Goal: Task Accomplishment & Management: Use online tool/utility

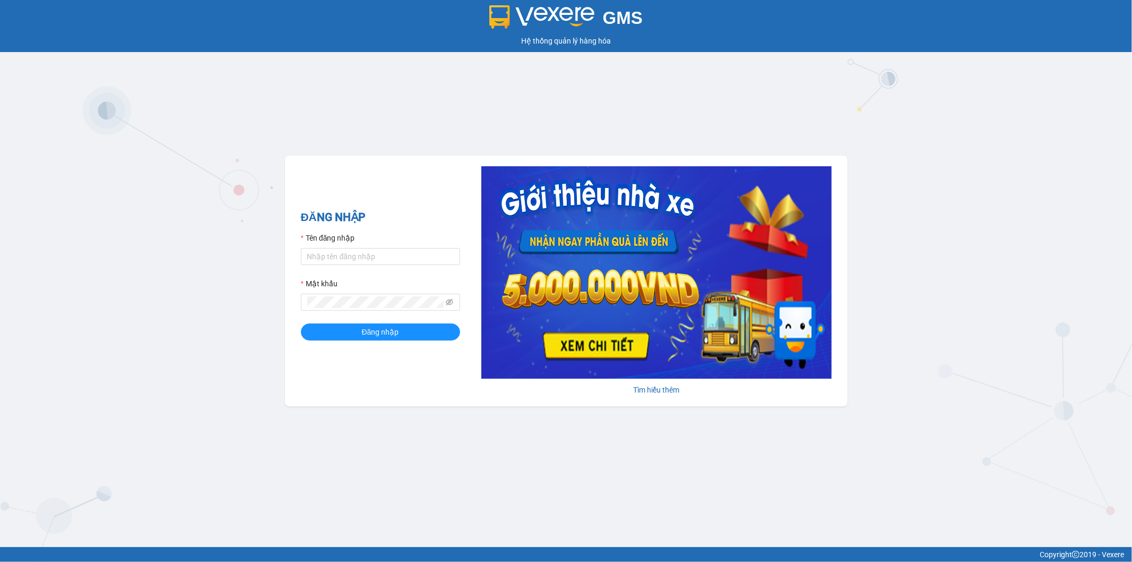
drag, startPoint x: 0, startPoint y: 0, endPoint x: 594, endPoint y: 108, distance: 604.2
click at [594, 108] on div "GMS Hệ thống quản lý hàng hóa ĐĂNG NHẬP Tên đăng nhập Mật khẩu Đăng nhập Tìm hi…" at bounding box center [566, 273] width 1132 height 547
click at [128, 121] on div "GMS Hệ thống quản lý hàng hóa ĐĂNG NHẬP Tên đăng nhập Mật khẩu Đăng nhập Tìm hi…" at bounding box center [566, 273] width 1132 height 547
click at [103, 134] on div "GMS Hệ thống quản lý hàng hóa ĐĂNG NHẬP Tên đăng nhập Mật khẩu Đăng nhập Tìm hi…" at bounding box center [566, 273] width 1132 height 547
drag, startPoint x: 359, startPoint y: 256, endPoint x: 356, endPoint y: 251, distance: 5.9
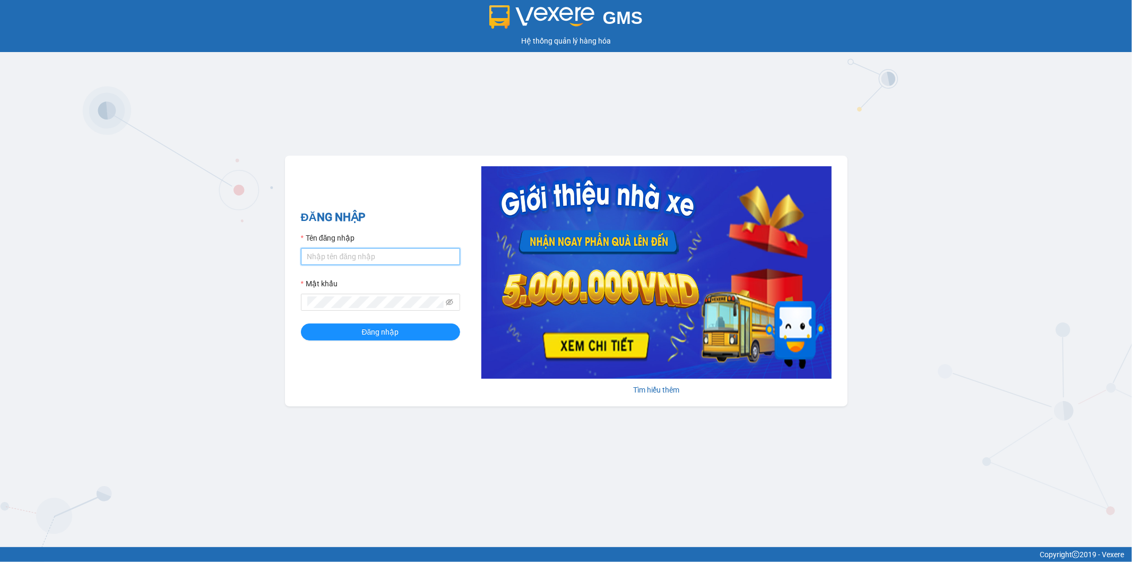
click at [359, 256] on input "Tên đăng nhập" at bounding box center [380, 256] width 159 height 17
type input "phat.minhtam"
click at [410, 331] on button "Đăng nhập" at bounding box center [380, 331] width 159 height 17
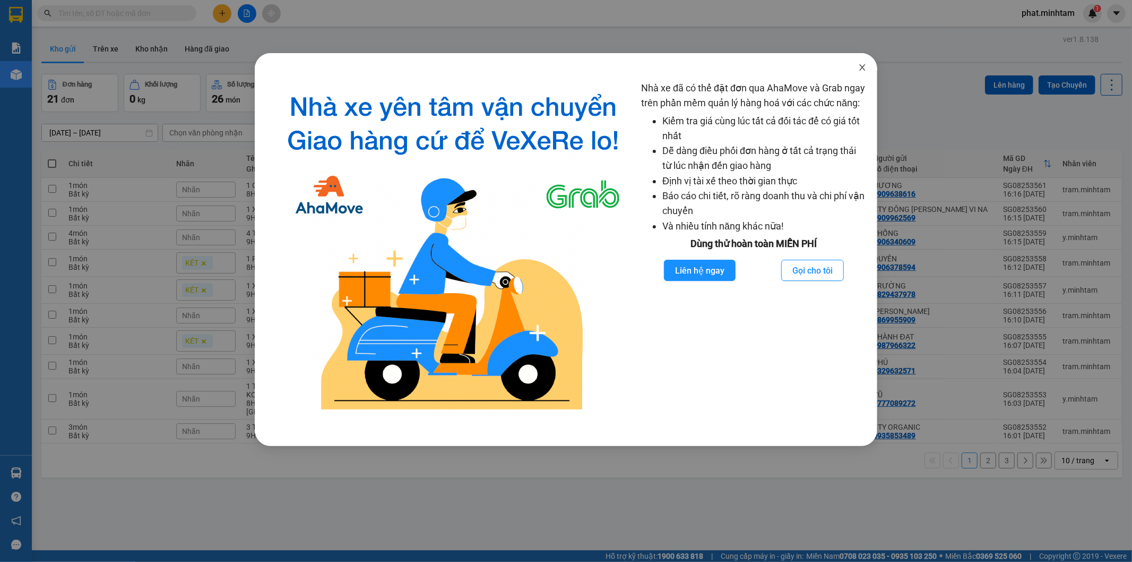
click at [861, 71] on icon "close" at bounding box center [862, 67] width 8 height 8
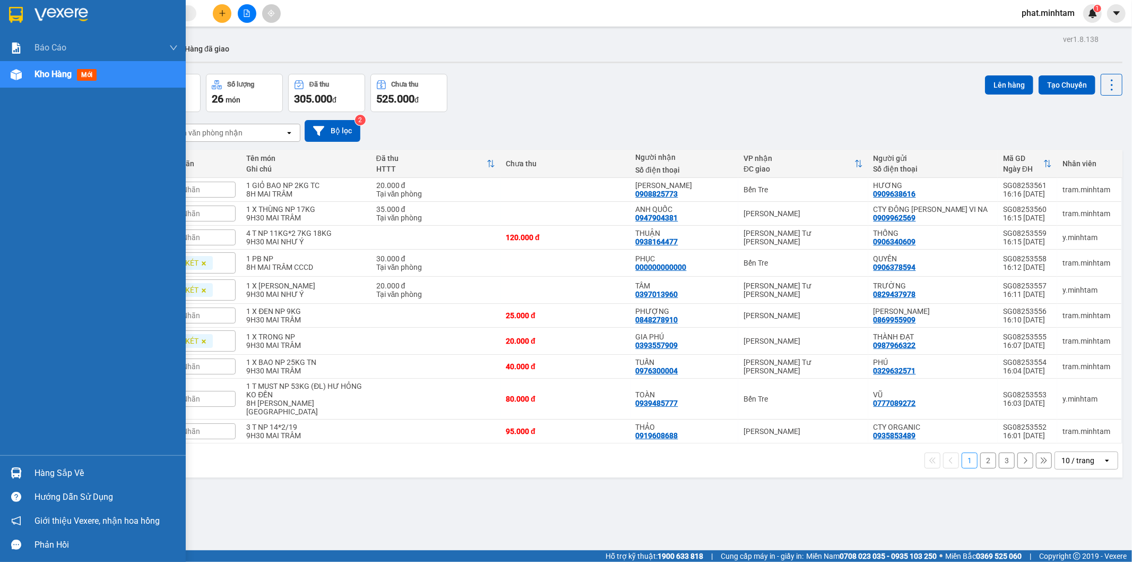
click at [82, 476] on div "Hàng sắp về" at bounding box center [105, 473] width 143 height 16
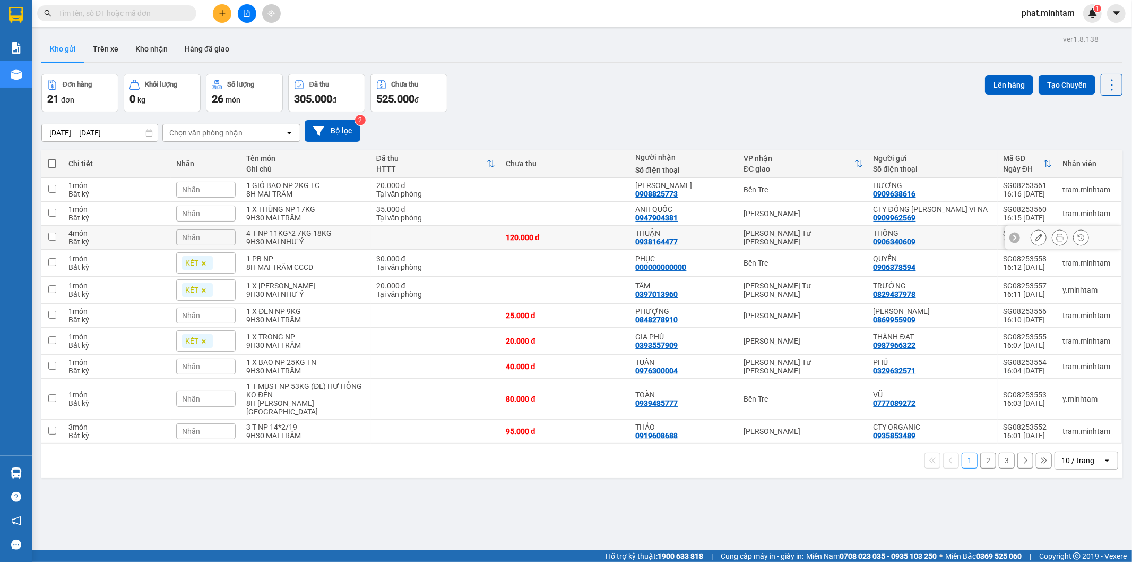
click at [582, 248] on section "Kết quả [PERSON_NAME] ( 0 ) Bộ lọc No Data phat.[PERSON_NAME] 1 [PERSON_NAME] B…" at bounding box center [566, 281] width 1132 height 562
click at [245, 16] on icon "file-add" at bounding box center [247, 13] width 6 height 7
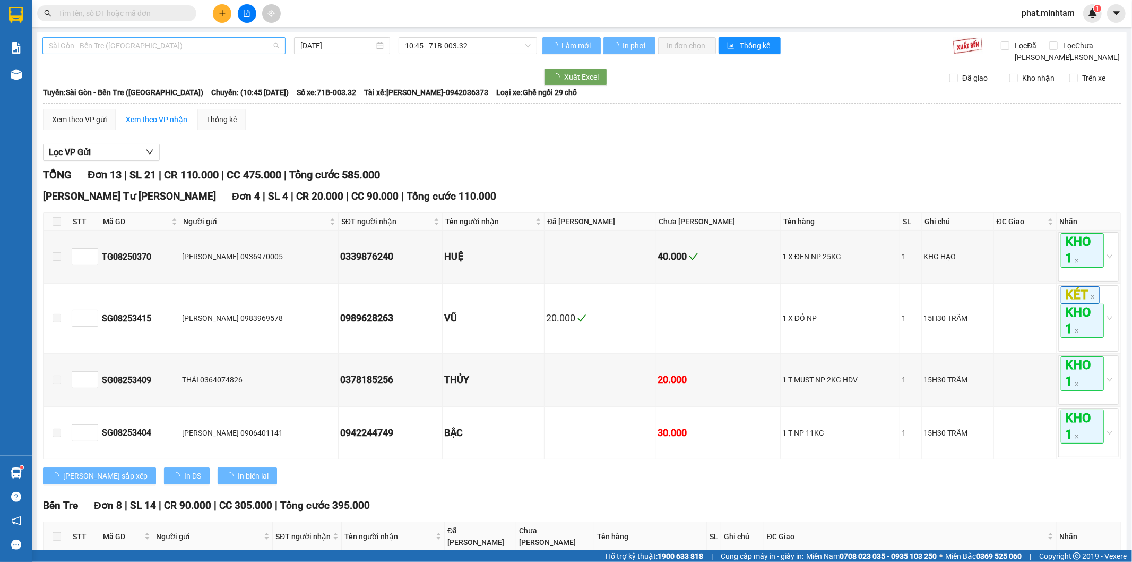
drag, startPoint x: 137, startPoint y: 43, endPoint x: 119, endPoint y: 102, distance: 61.5
click at [136, 42] on span "Sài Gòn - Bến Tre ([GEOGRAPHIC_DATA])" at bounding box center [164, 46] width 230 height 16
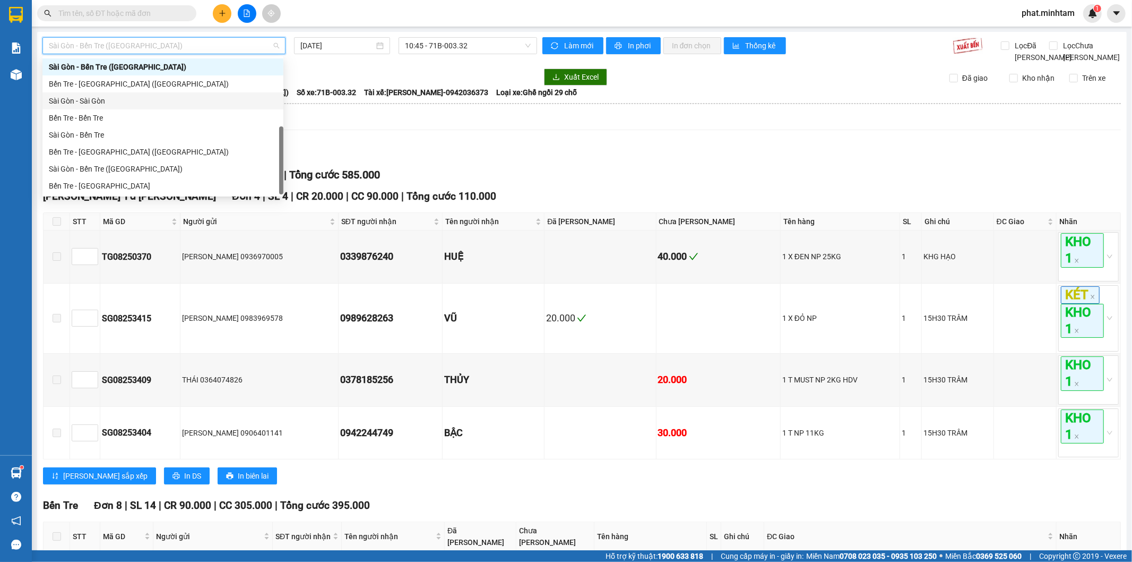
scroll to position [59, 0]
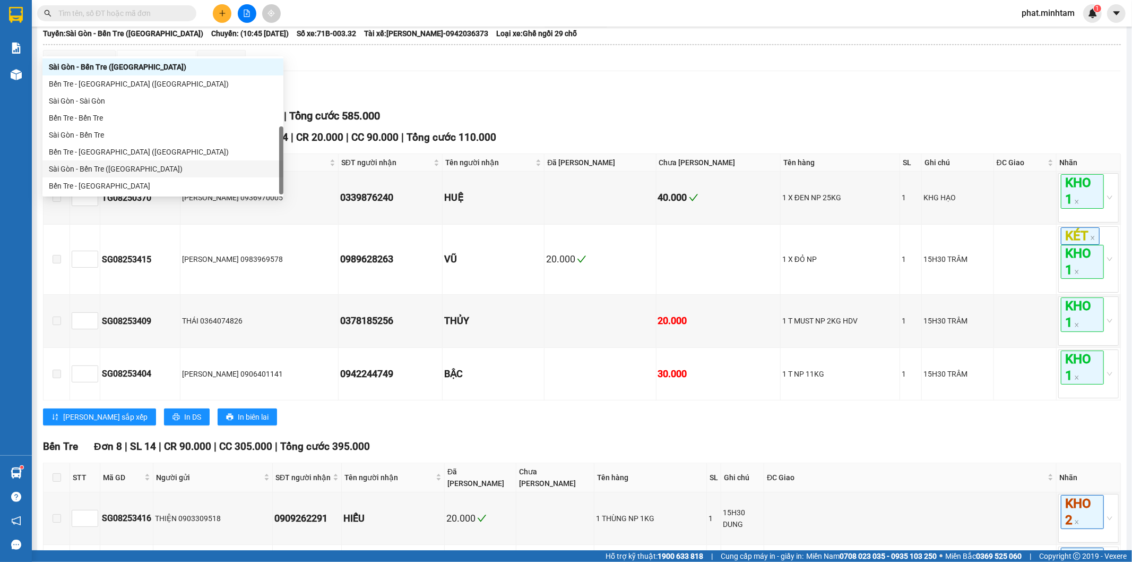
click at [101, 171] on div "Sài Gòn - Bến Tre ([GEOGRAPHIC_DATA])" at bounding box center [163, 169] width 228 height 12
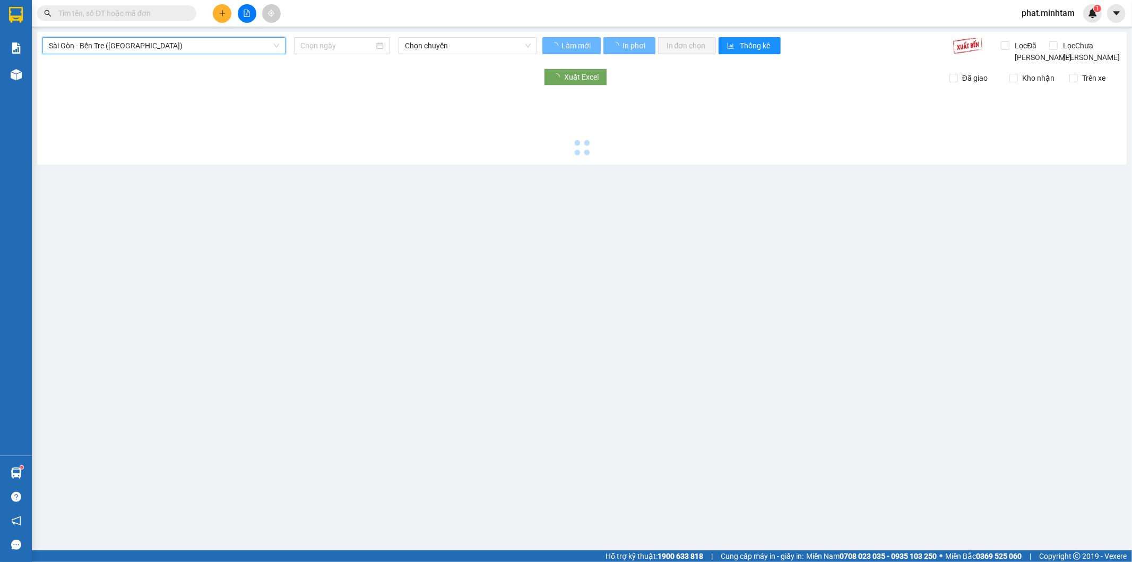
type input "[DATE]"
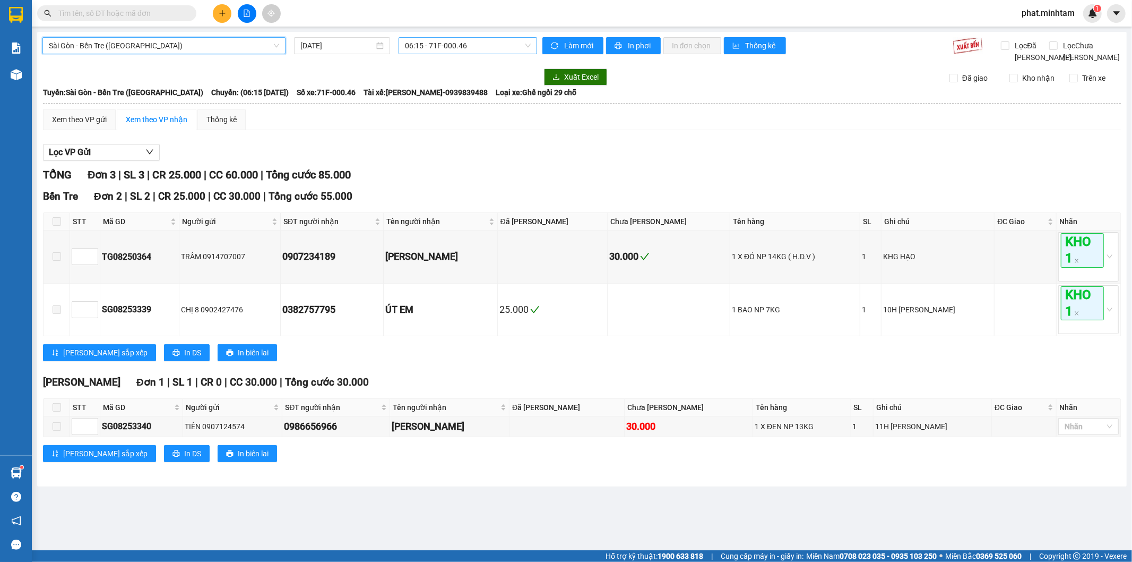
click at [439, 50] on span "06:15 - 71F-000.46" at bounding box center [467, 46] width 125 height 16
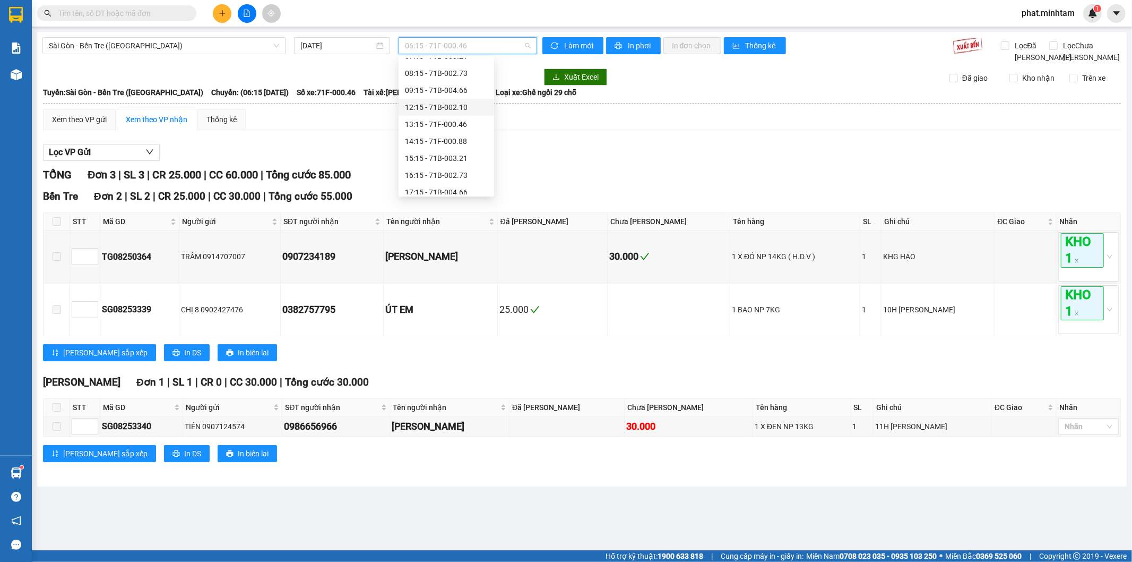
scroll to position [85, 0]
click at [455, 167] on div "17:15 - 71B-004.66" at bounding box center [446, 169] width 83 height 12
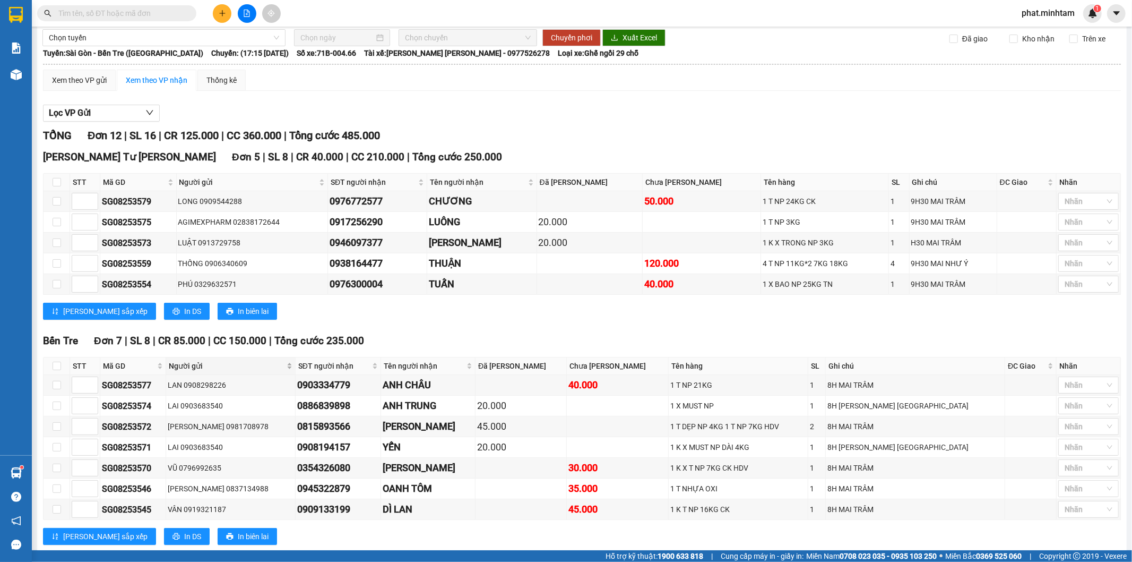
scroll to position [77, 0]
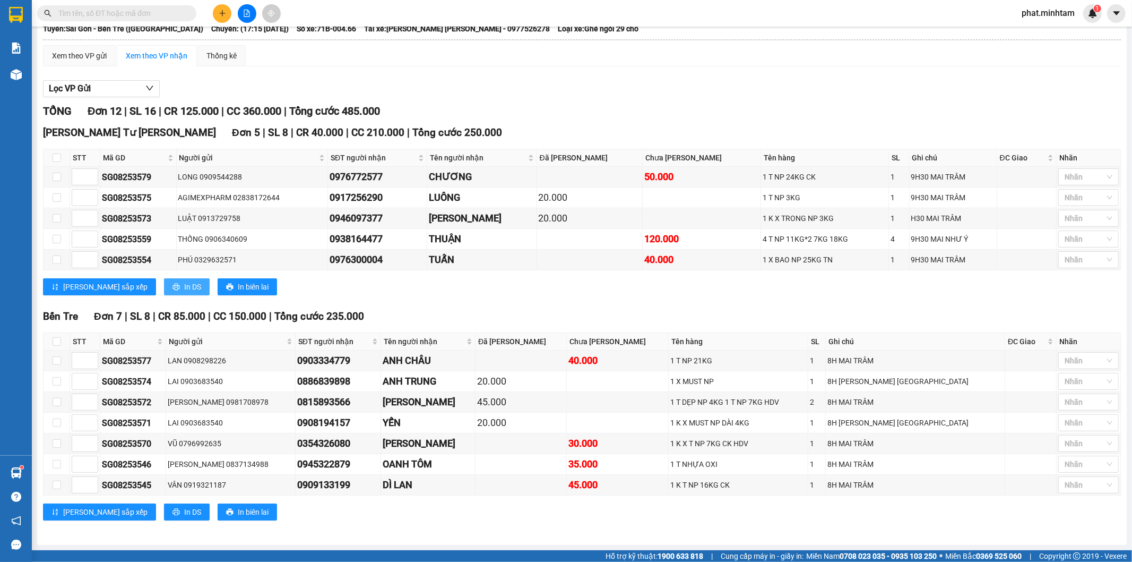
click at [164, 289] on button "In DS" at bounding box center [187, 286] width 46 height 17
click at [184, 513] on span "In DS" at bounding box center [192, 512] width 17 height 12
